Goal: Transaction & Acquisition: Purchase product/service

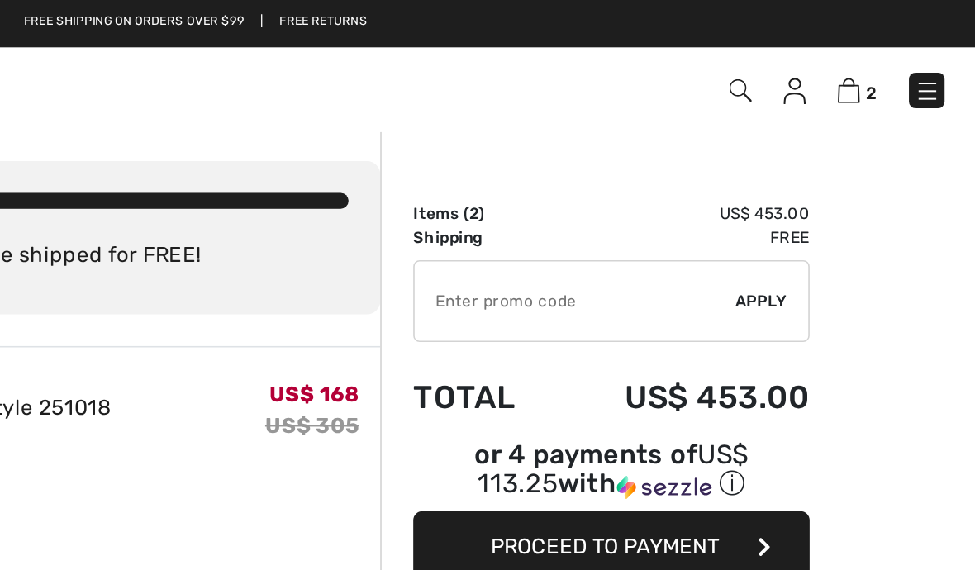
click at [607, 81] on div "2 Checkout 2 An item has been added to your Shopping Bag. Checkout" at bounding box center [487, 56] width 975 height 53
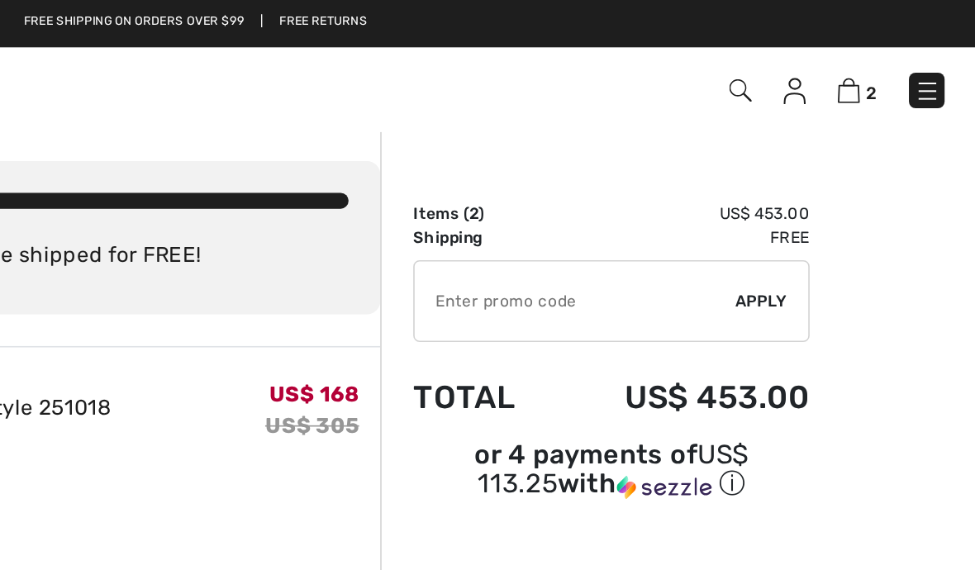
click at [889, 60] on img at bounding box center [896, 57] width 14 height 16
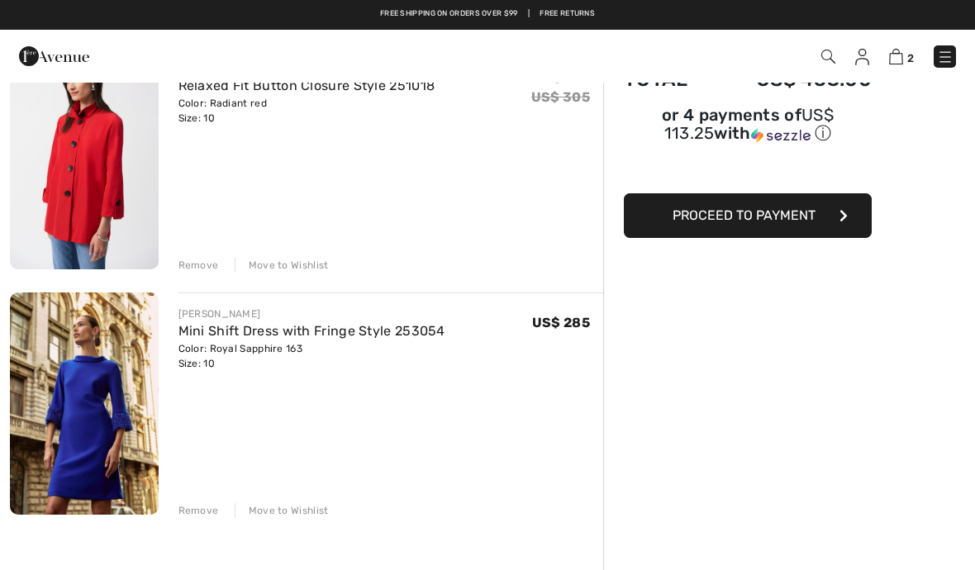
scroll to position [107, 0]
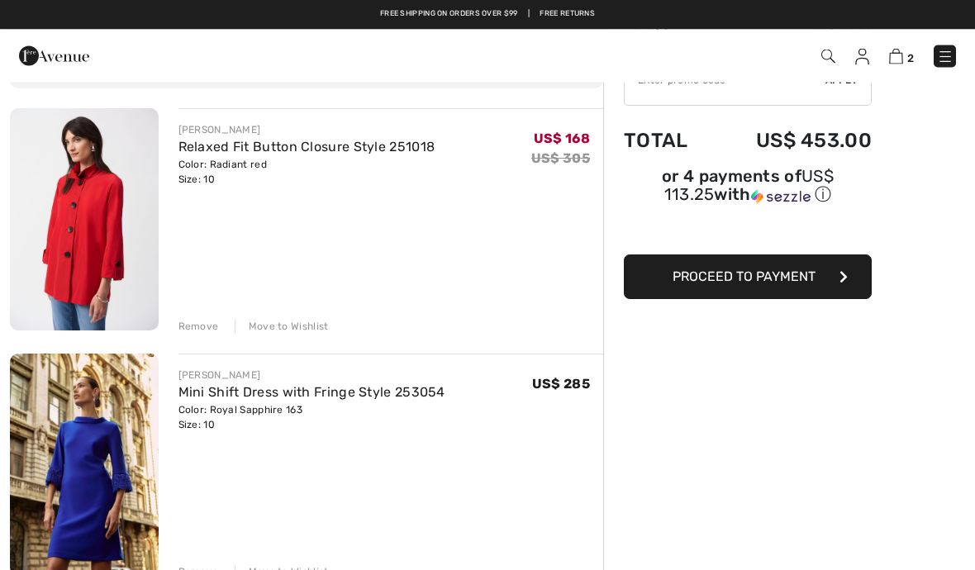
click at [288, 151] on link "Relaxed Fit Button Closure Style 251018" at bounding box center [306, 148] width 257 height 16
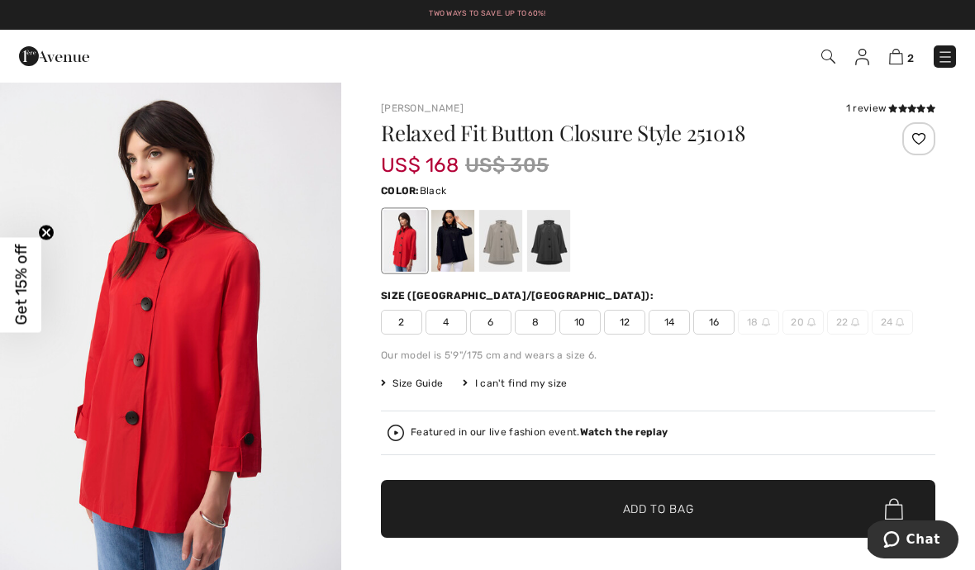
click at [559, 255] on div at bounding box center [548, 241] width 43 height 62
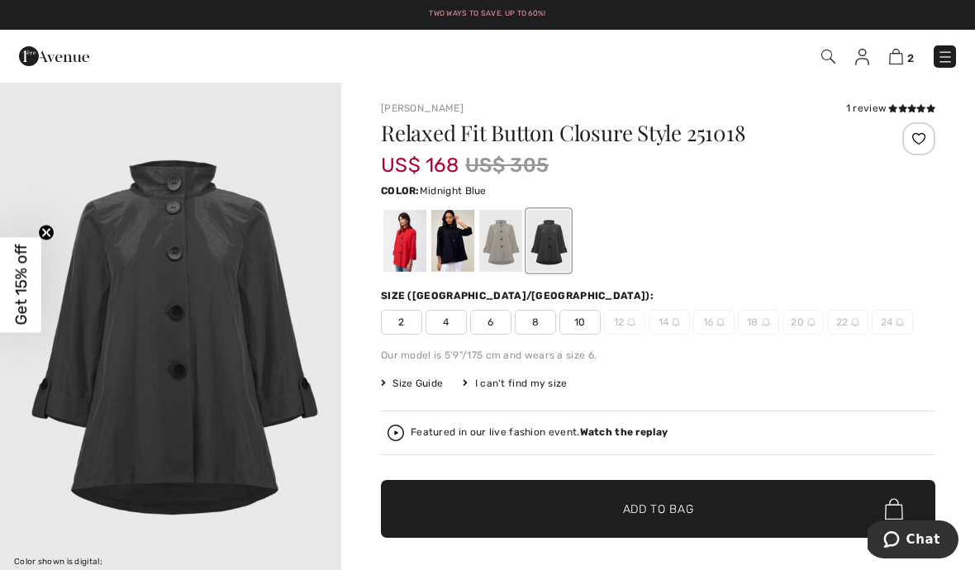
click at [461, 253] on div at bounding box center [452, 241] width 43 height 62
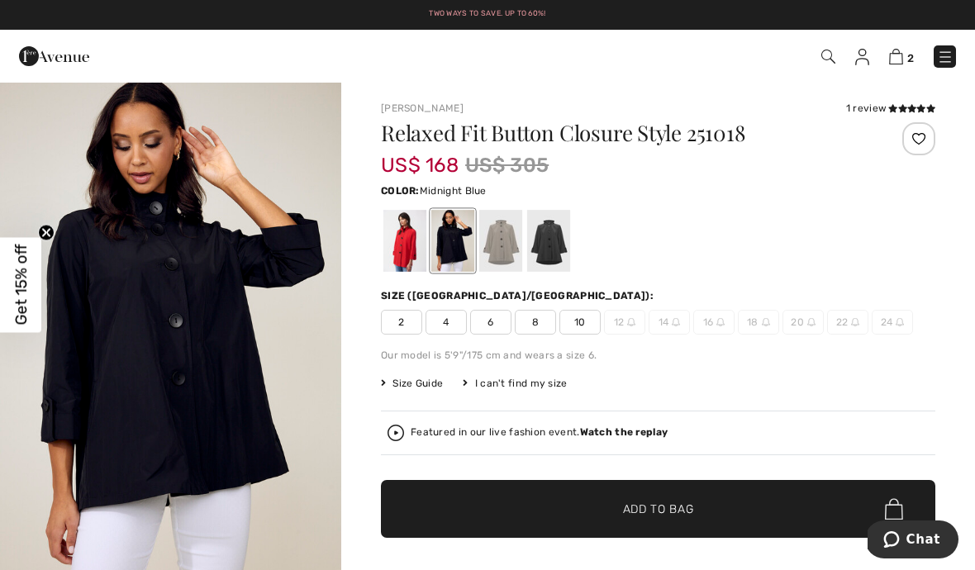
click at [424, 251] on div at bounding box center [404, 241] width 43 height 62
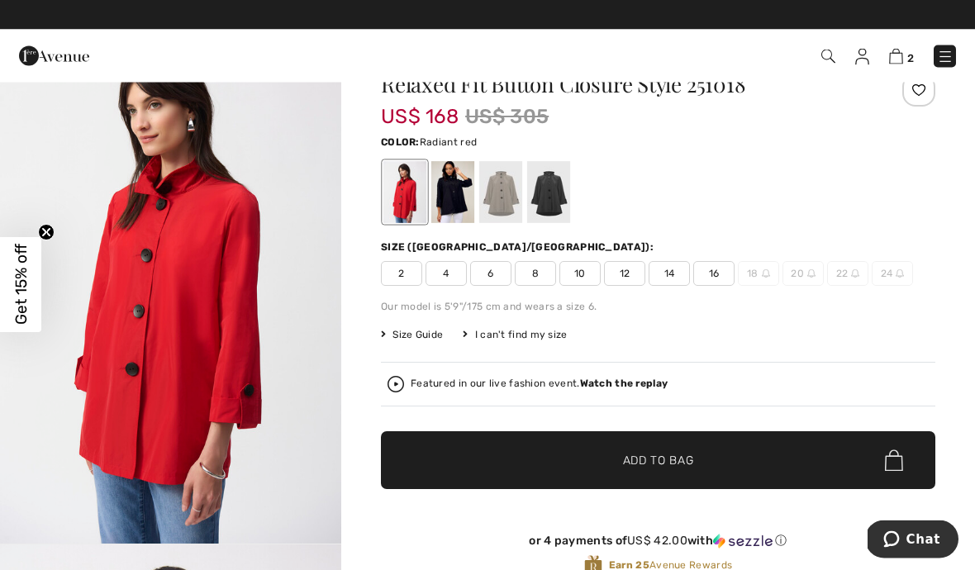
scroll to position [49, 0]
